Goal: Information Seeking & Learning: Learn about a topic

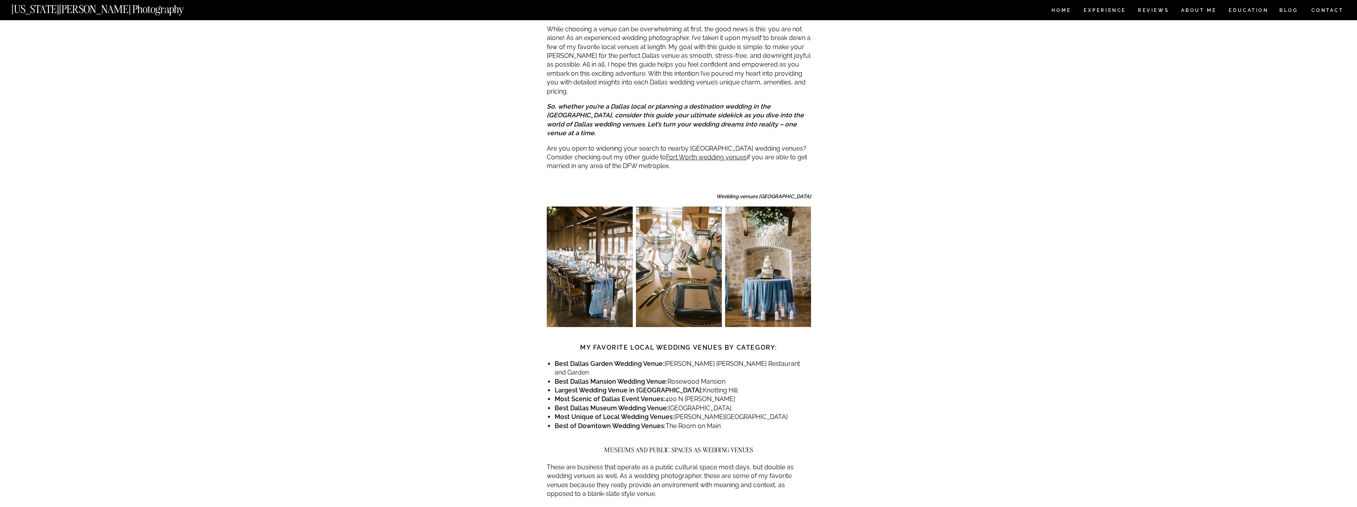
scroll to position [277, 0]
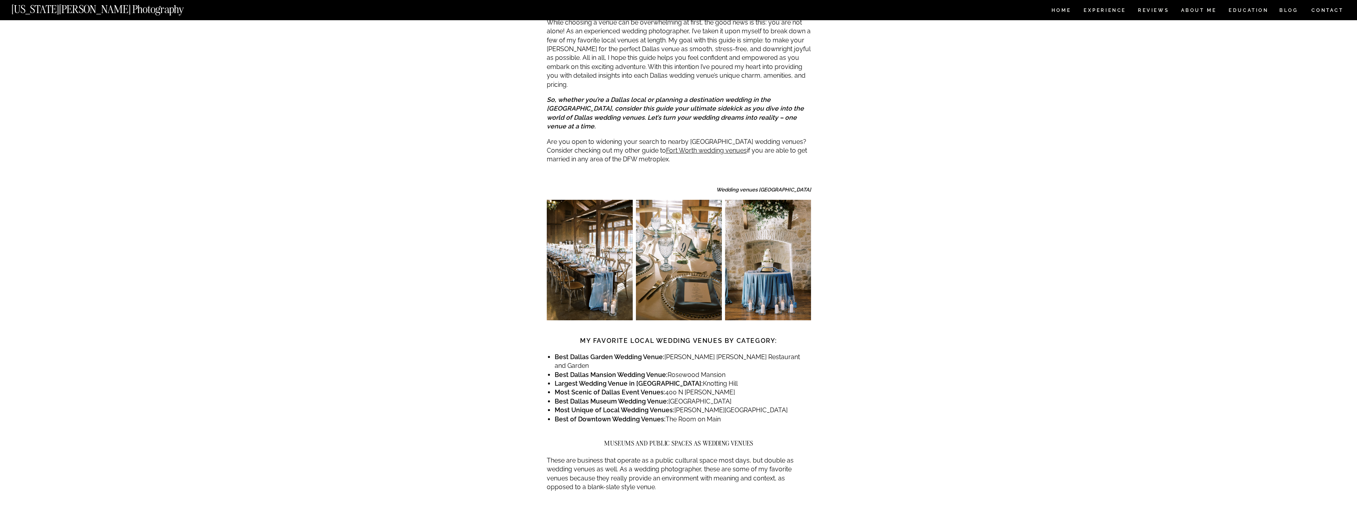
click at [721, 415] on li "Best of Downtown Wedding Venues: The Room on Main" at bounding box center [683, 419] width 256 height 9
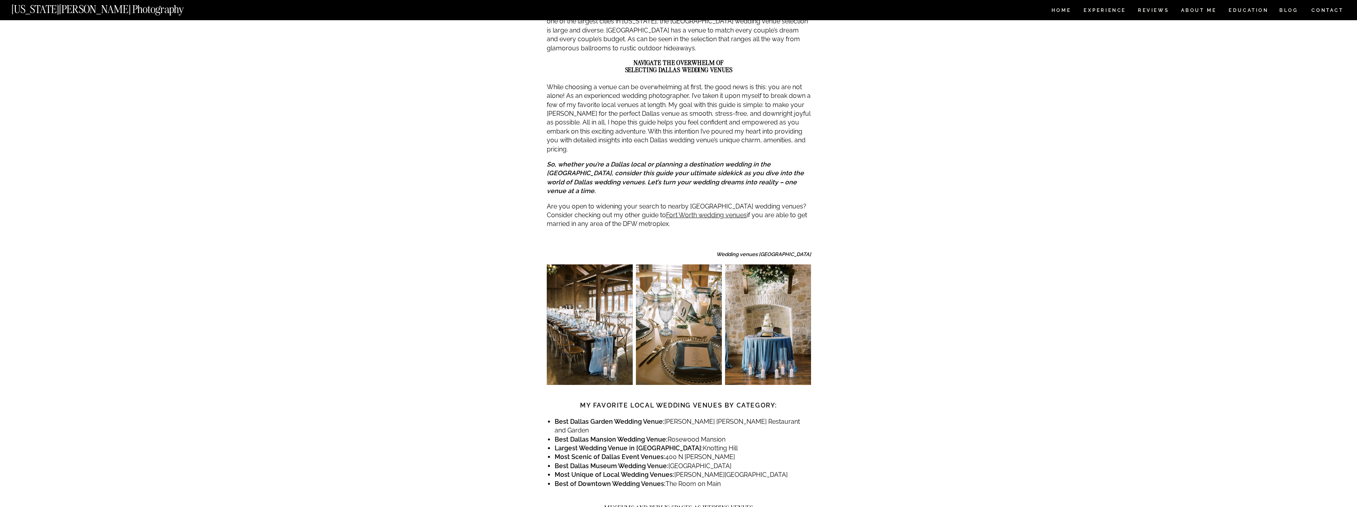
scroll to position [238, 0]
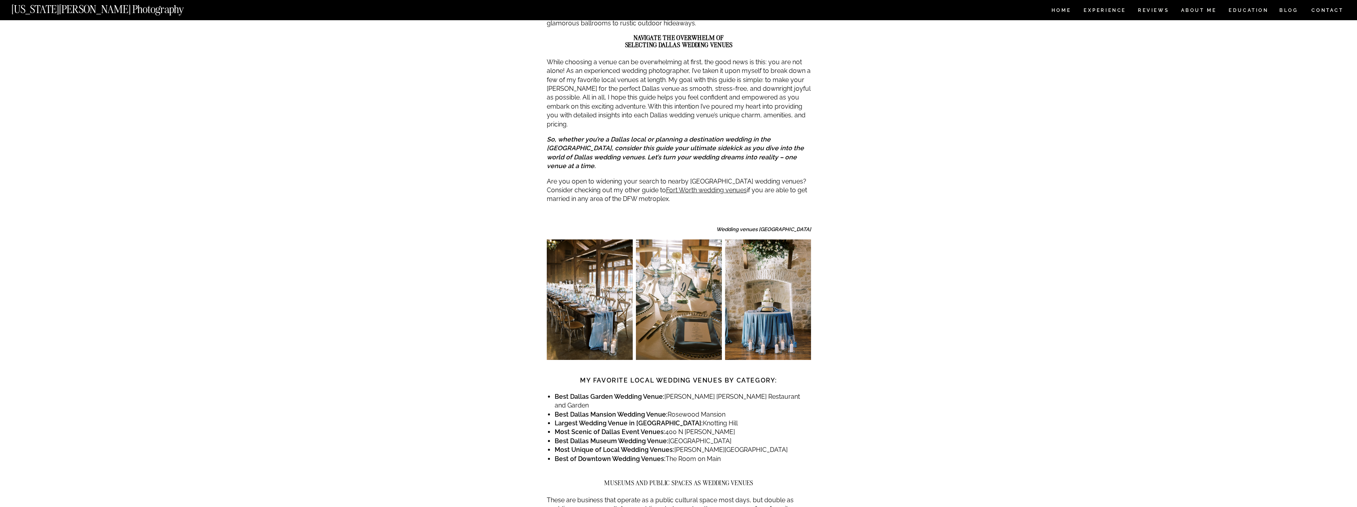
drag, startPoint x: 729, startPoint y: 378, endPoint x: 669, endPoint y: 380, distance: 60.7
click at [669, 410] on li "Best Dallas Mansion Wedding Venue: [GEOGRAPHIC_DATA]" at bounding box center [683, 414] width 256 height 9
copy li "Rosewood Mansion"
click at [735, 437] on li "Best [GEOGRAPHIC_DATA] Wedding Venue: [GEOGRAPHIC_DATA]" at bounding box center [683, 441] width 256 height 9
drag, startPoint x: 701, startPoint y: 385, endPoint x: 658, endPoint y: 387, distance: 42.9
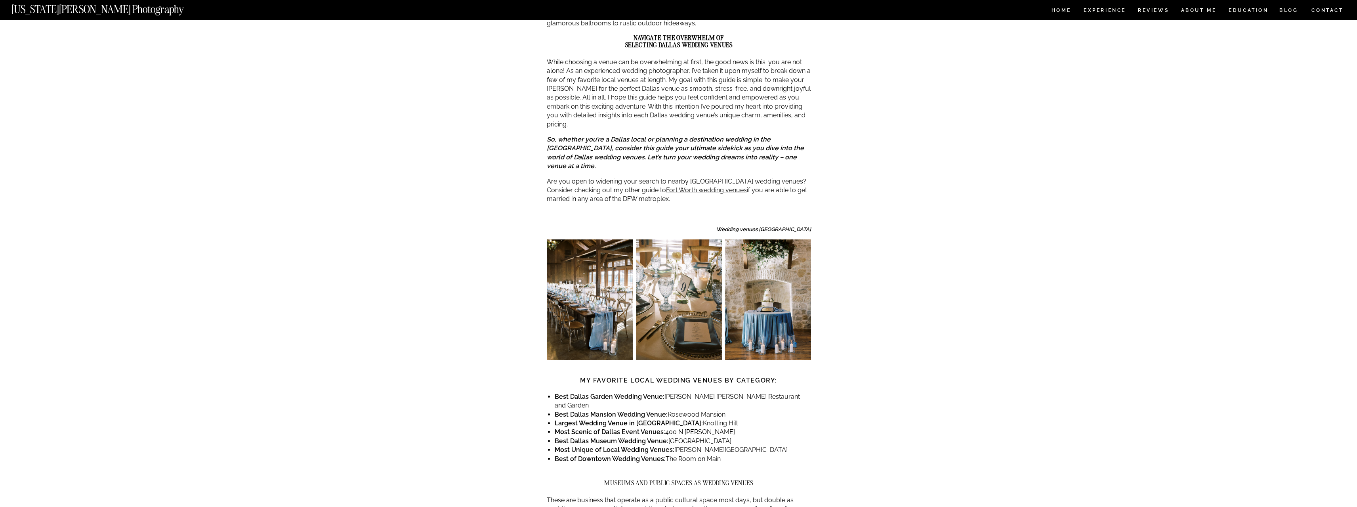
click at [658, 419] on li "Largest Wedding Venue in [GEOGRAPHIC_DATA]: [GEOGRAPHIC_DATA]" at bounding box center [683, 423] width 256 height 9
copy li "Knotting Hill"
click at [677, 427] on li "Most Scenic of Dallas Event Venues: [STREET_ADDRESS][PERSON_NAME]" at bounding box center [683, 431] width 256 height 9
drag, startPoint x: 702, startPoint y: 396, endPoint x: 664, endPoint y: 399, distance: 37.8
click at [664, 427] on li "Most Scenic of Dallas Event Venues: [STREET_ADDRESS][PERSON_NAME]" at bounding box center [683, 431] width 256 height 9
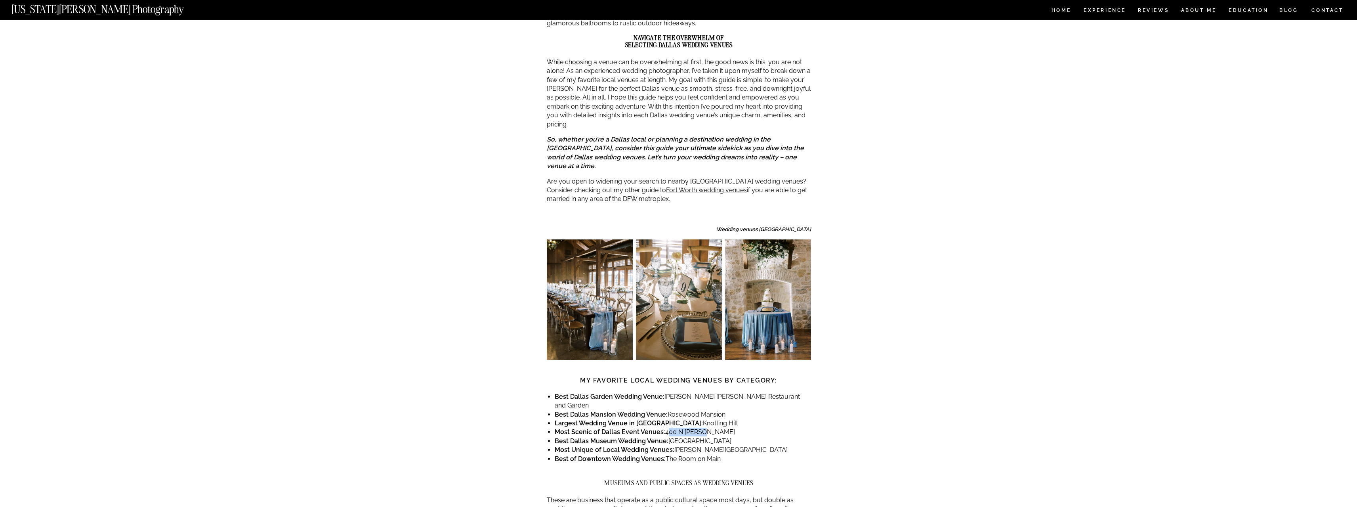
copy li "400 N [PERSON_NAME]"
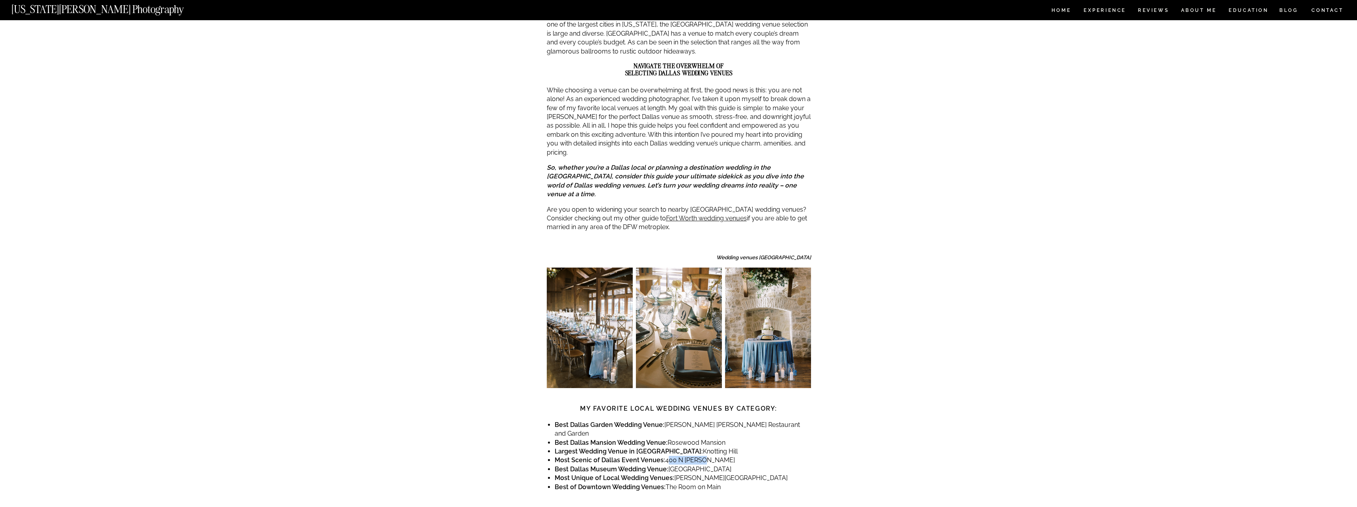
scroll to position [277, 0]
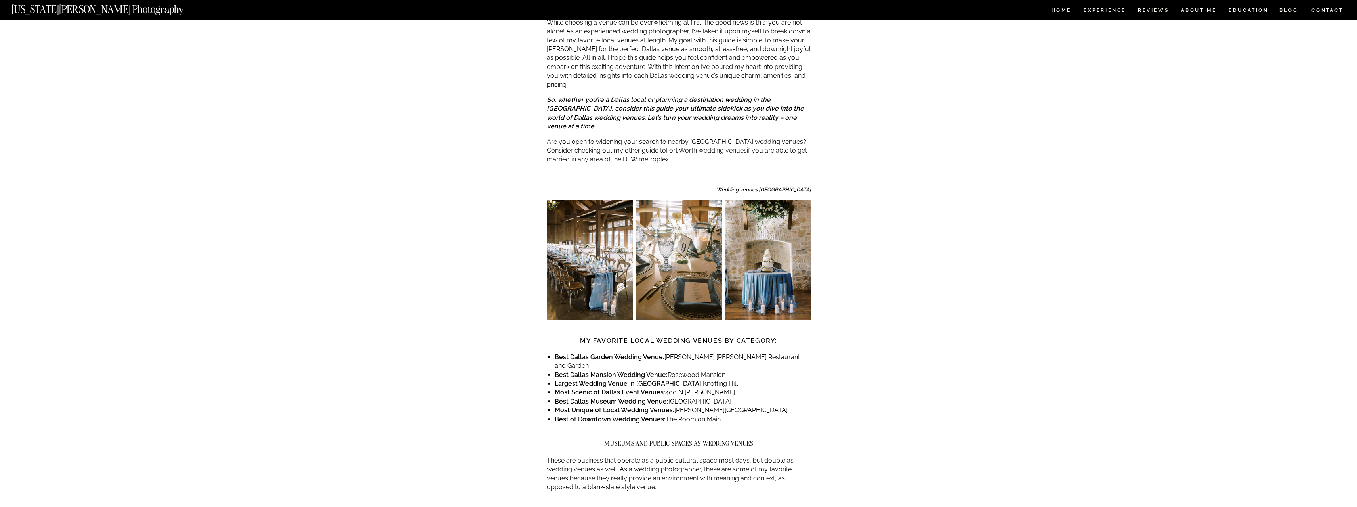
drag, startPoint x: 746, startPoint y: 368, endPoint x: 702, endPoint y: 368, distance: 43.6
click at [702, 397] on li "Best [GEOGRAPHIC_DATA] Wedding Venue: [GEOGRAPHIC_DATA]" at bounding box center [683, 401] width 256 height 9
click at [755, 406] on li "Most Unique of Local Wedding Venues: [PERSON_NAME][GEOGRAPHIC_DATA]" at bounding box center [683, 410] width 256 height 9
drag, startPoint x: 757, startPoint y: 375, endPoint x: 676, endPoint y: 377, distance: 81.6
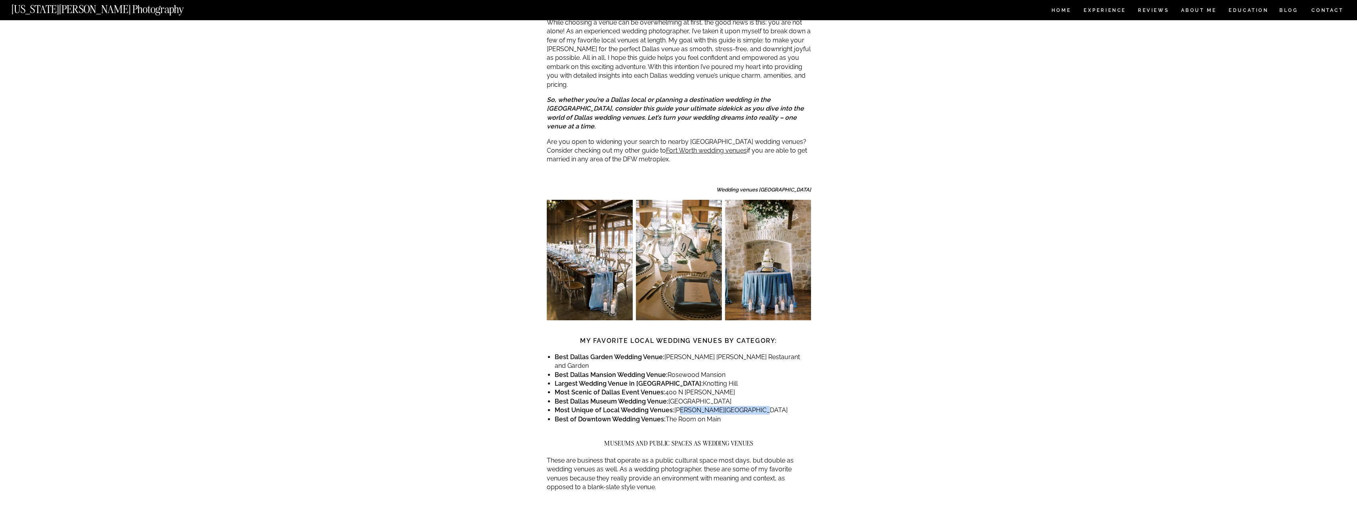
click at [676, 406] on li "Most Unique of Local Wedding Venues: [PERSON_NAME][GEOGRAPHIC_DATA]" at bounding box center [683, 410] width 256 height 9
click at [737, 415] on li "Best of Downtown Wedding Venues: The Room on Main" at bounding box center [683, 419] width 256 height 9
drag, startPoint x: 760, startPoint y: 376, endPoint x: 673, endPoint y: 377, distance: 86.4
click at [673, 406] on li "Most Unique of Local Wedding Venues: [PERSON_NAME][GEOGRAPHIC_DATA]" at bounding box center [683, 410] width 256 height 9
copy li "[PERSON_NAME][GEOGRAPHIC_DATA]"
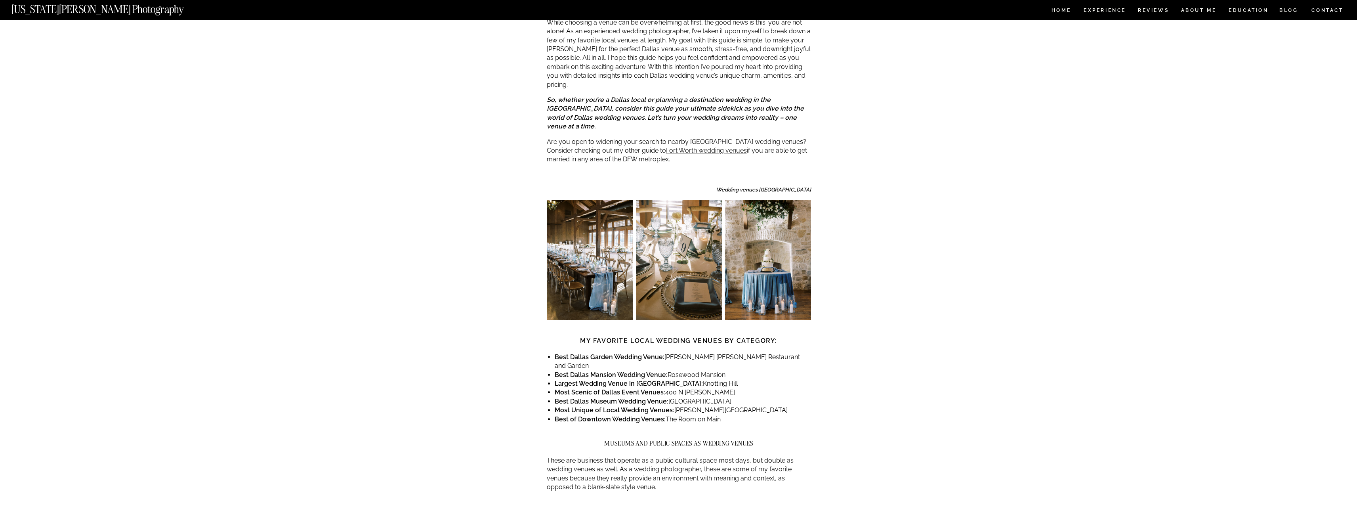
drag, startPoint x: 702, startPoint y: 386, endPoint x: 668, endPoint y: 383, distance: 34.1
click at [665, 415] on li "Best of Downtown Wedding Venues: The Room on Main" at bounding box center [683, 419] width 256 height 9
copy li "The Room on Main"
click at [741, 406] on li "Most Unique of Local Wedding Venues: [PERSON_NAME][GEOGRAPHIC_DATA]" at bounding box center [683, 410] width 256 height 9
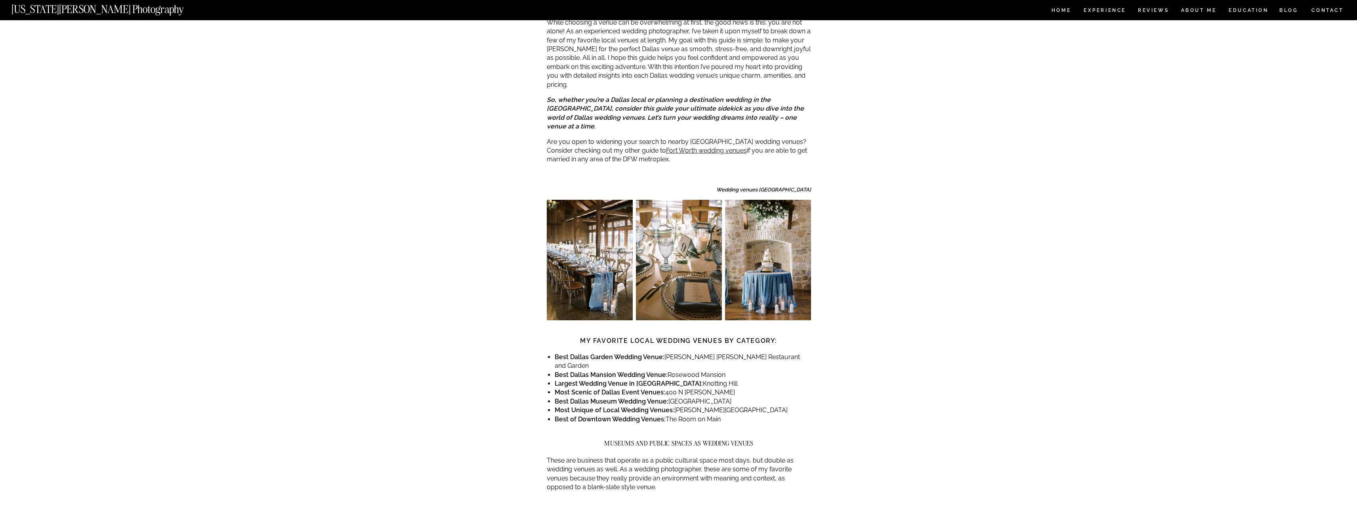
drag, startPoint x: 756, startPoint y: 364, endPoint x: 669, endPoint y: 369, distance: 86.5
click at [669, 397] on li "Best [GEOGRAPHIC_DATA] Wedding Venue: [GEOGRAPHIC_DATA]" at bounding box center [683, 401] width 256 height 9
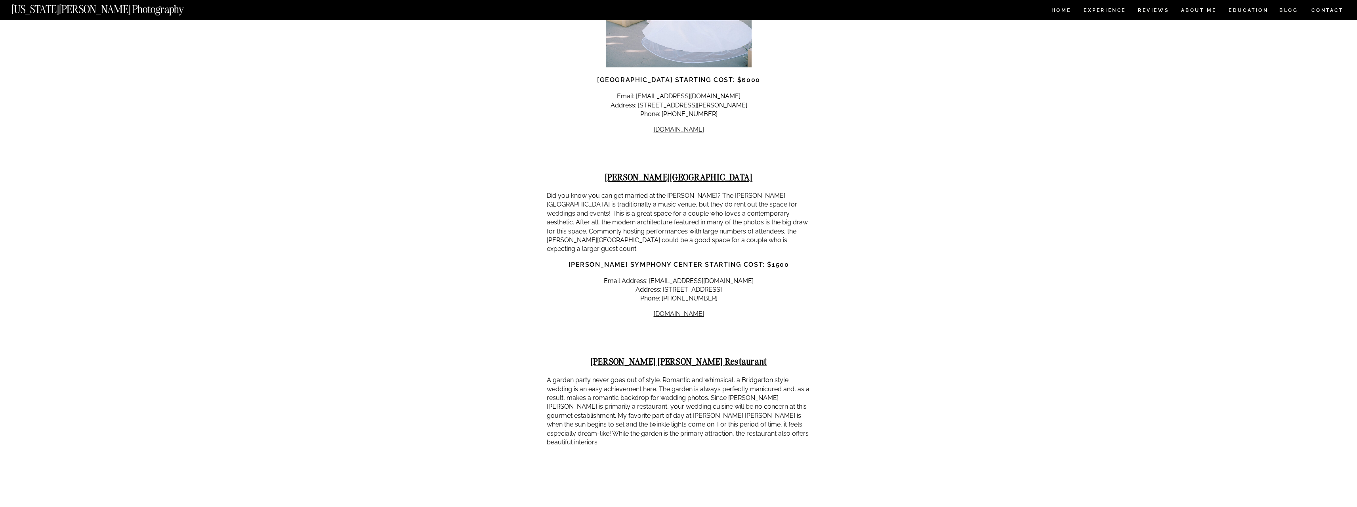
scroll to position [1862, 0]
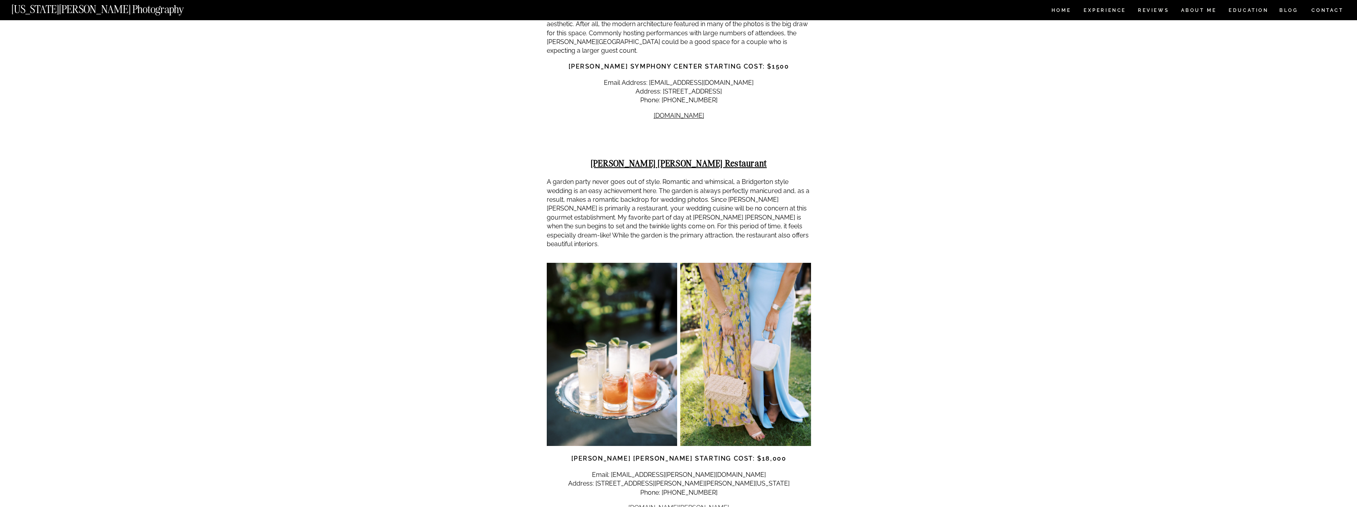
click at [707, 503] on link "[DOMAIN_NAME][PERSON_NAME]" at bounding box center [678, 507] width 101 height 8
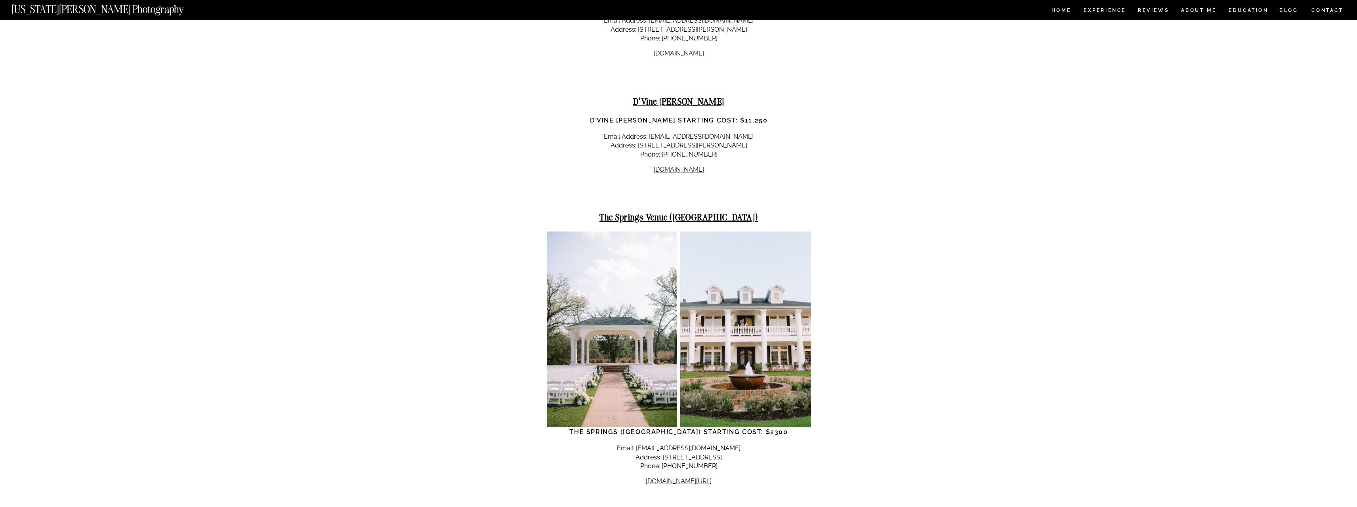
scroll to position [7011, 0]
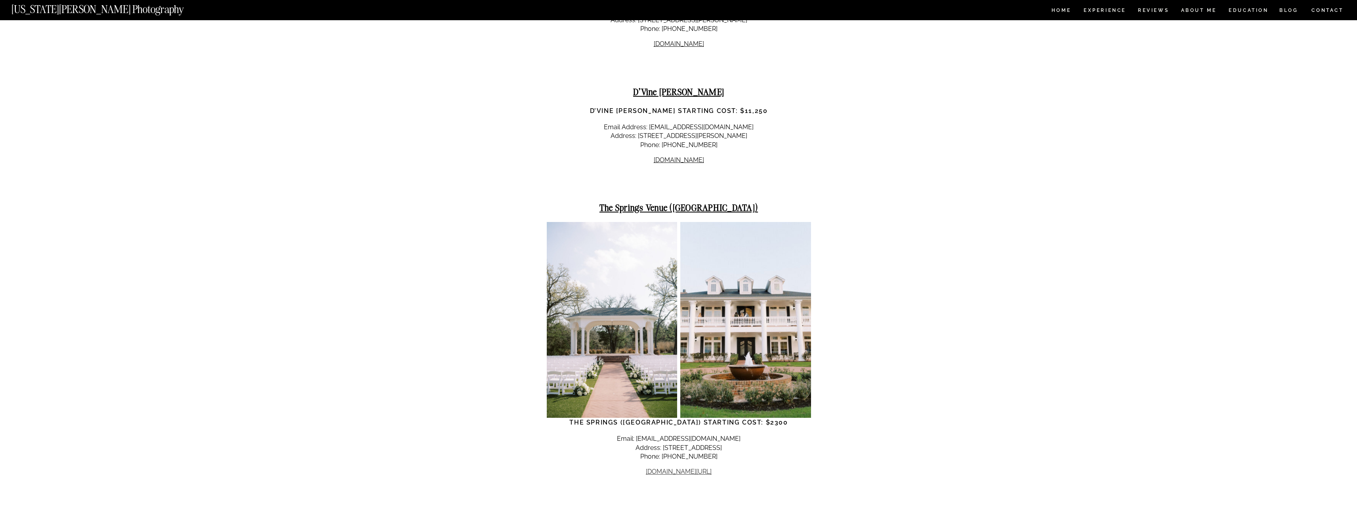
click at [676, 467] on link "[DOMAIN_NAME][URL]" at bounding box center [679, 471] width 66 height 8
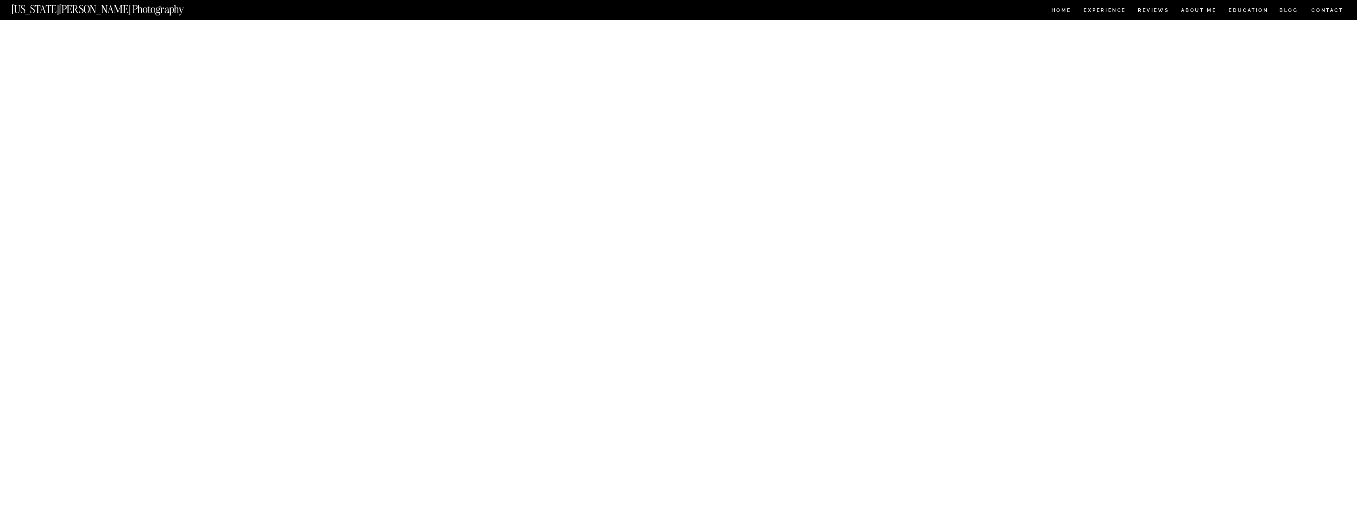
scroll to position [7169, 0]
